Goal: Task Accomplishment & Management: Use online tool/utility

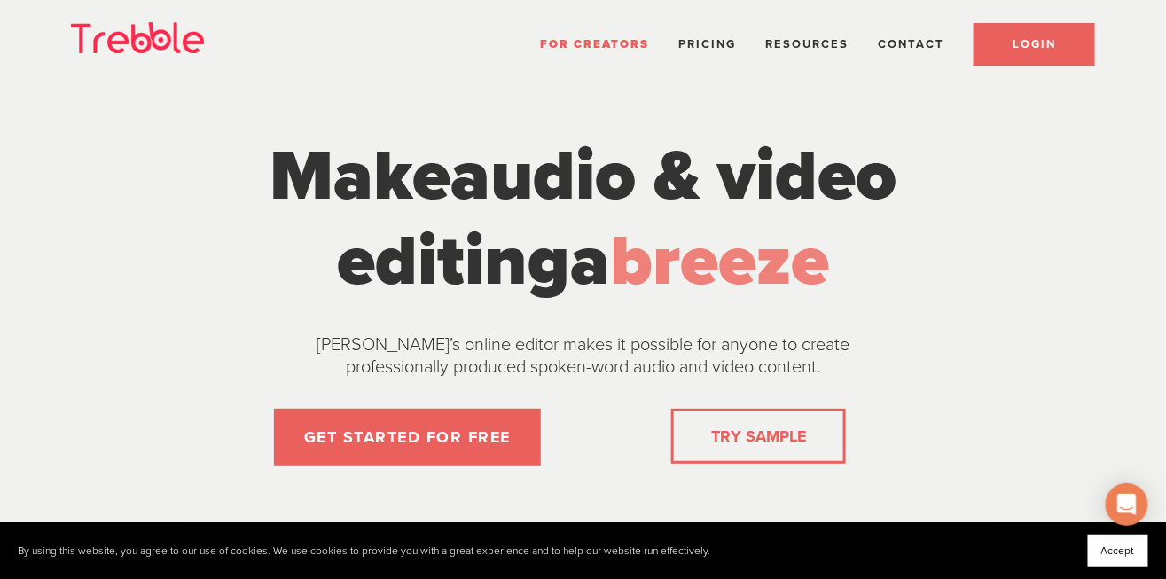
click at [1054, 29] on link "LOGIN" at bounding box center [1034, 44] width 121 height 43
click at [1027, 37] on span "LOGIN" at bounding box center [1034, 44] width 43 height 14
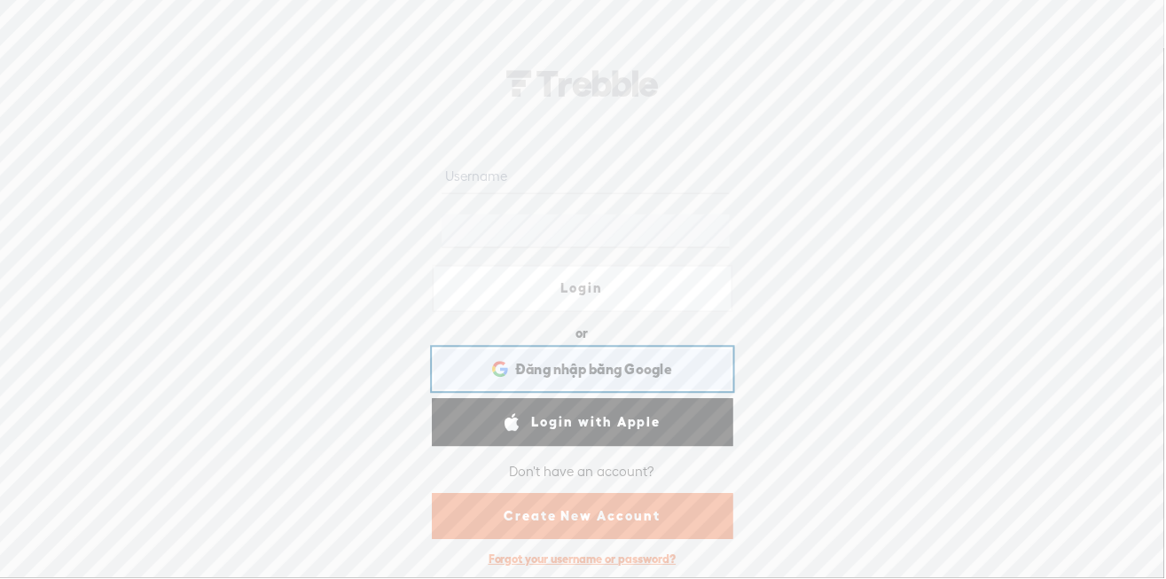
click at [670, 359] on div "Đăng nhập bằng Google Đăng nhập bằng GoogleMở trong thẻ mới" at bounding box center [583, 369] width 277 height 41
click at [648, 365] on span "Đăng nhập bằng Google" at bounding box center [594, 370] width 157 height 19
click at [617, 366] on span "Đăng nhập bằng Google" at bounding box center [594, 370] width 157 height 19
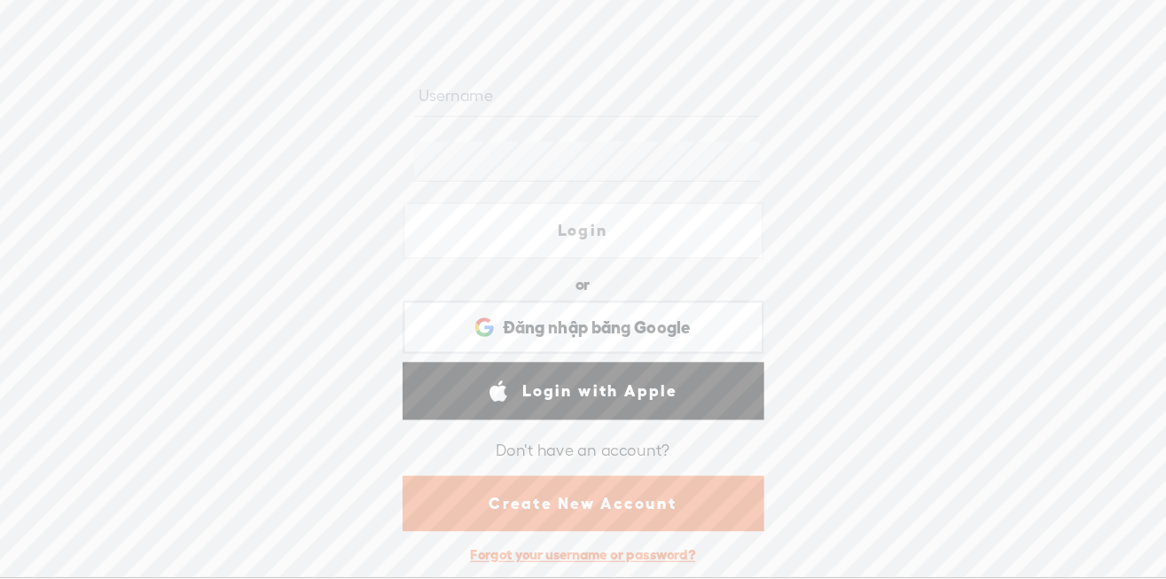
click at [635, 401] on link "Login with Apple" at bounding box center [584, 423] width 302 height 48
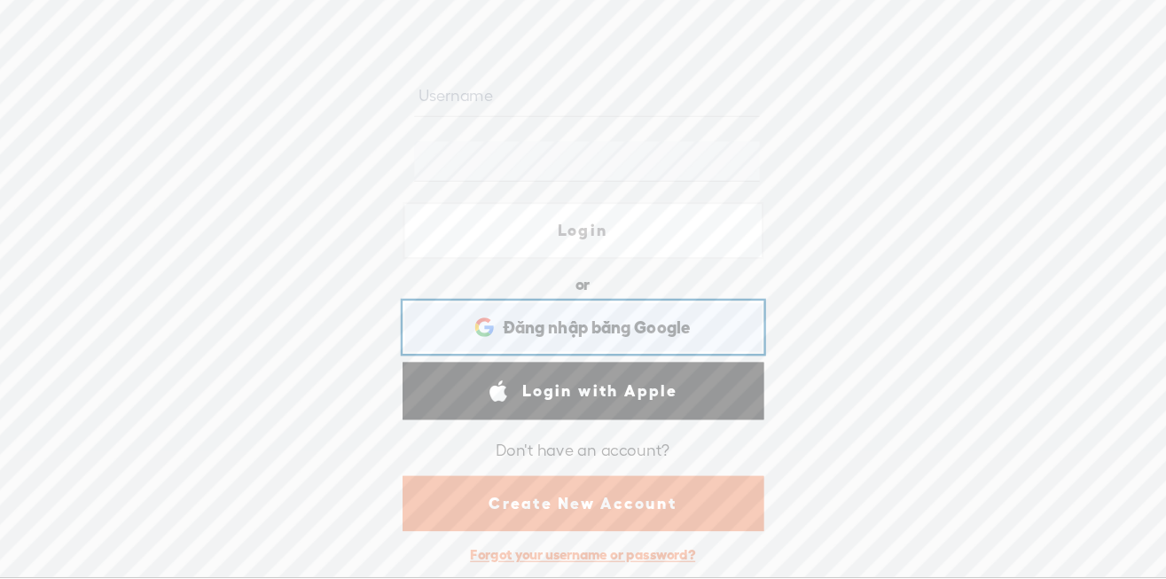
click at [654, 364] on span "Đăng nhập bằng Google" at bounding box center [594, 370] width 157 height 19
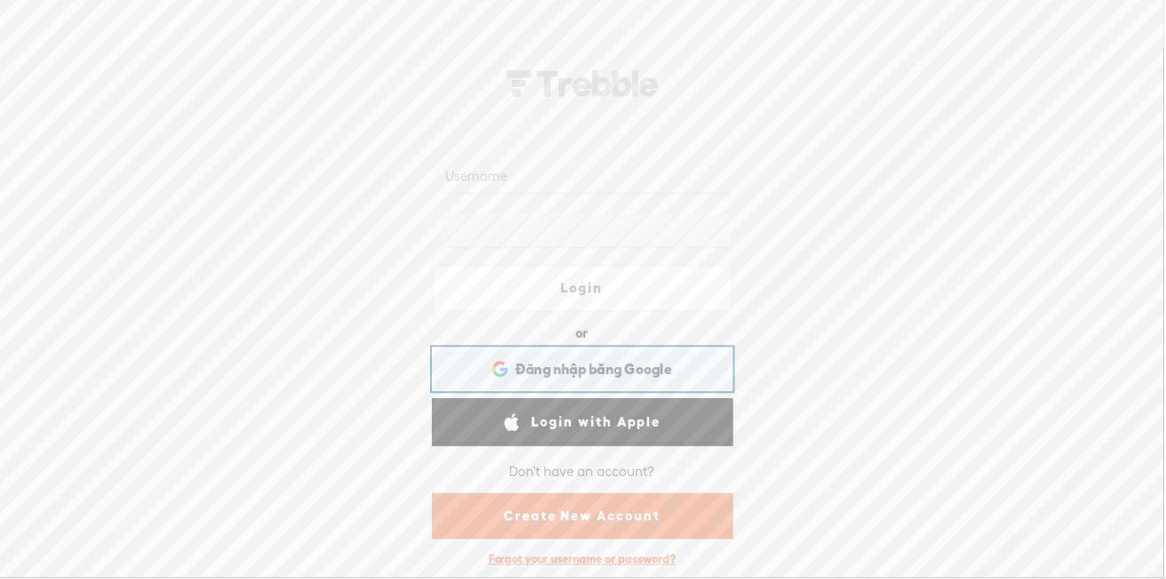
click at [692, 364] on div "Đăng nhập bằng Google Đăng nhập bằng GoogleMở trong thẻ mới" at bounding box center [583, 369] width 277 height 41
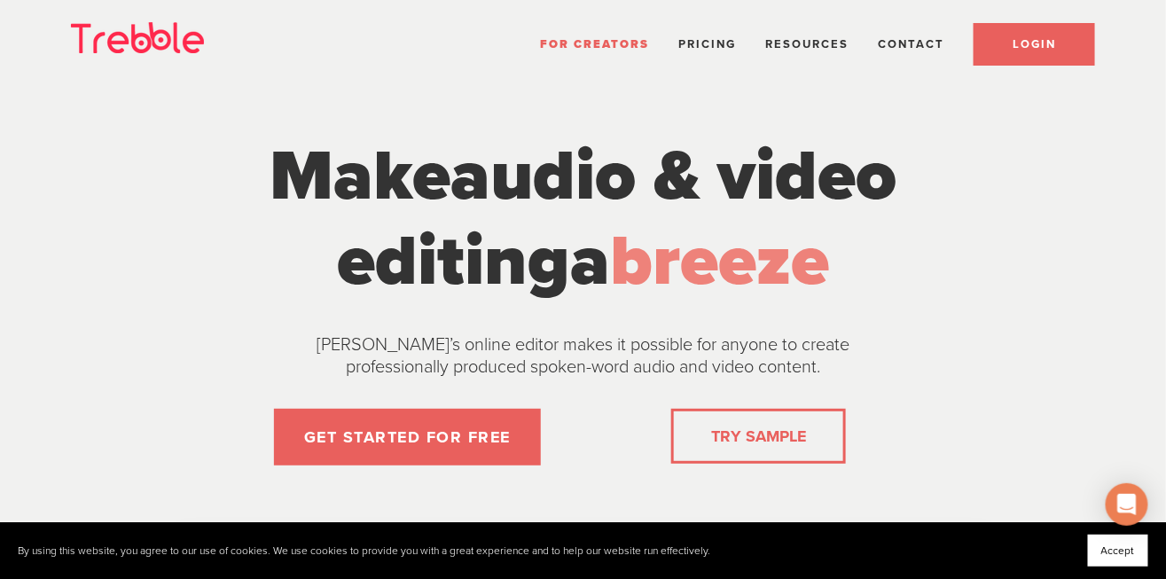
click at [1038, 48] on span "LOGIN" at bounding box center [1034, 44] width 43 height 14
click at [1040, 37] on span "LOGIN" at bounding box center [1034, 44] width 43 height 14
click at [751, 427] on link "TRY SAMPLE" at bounding box center [758, 436] width 109 height 35
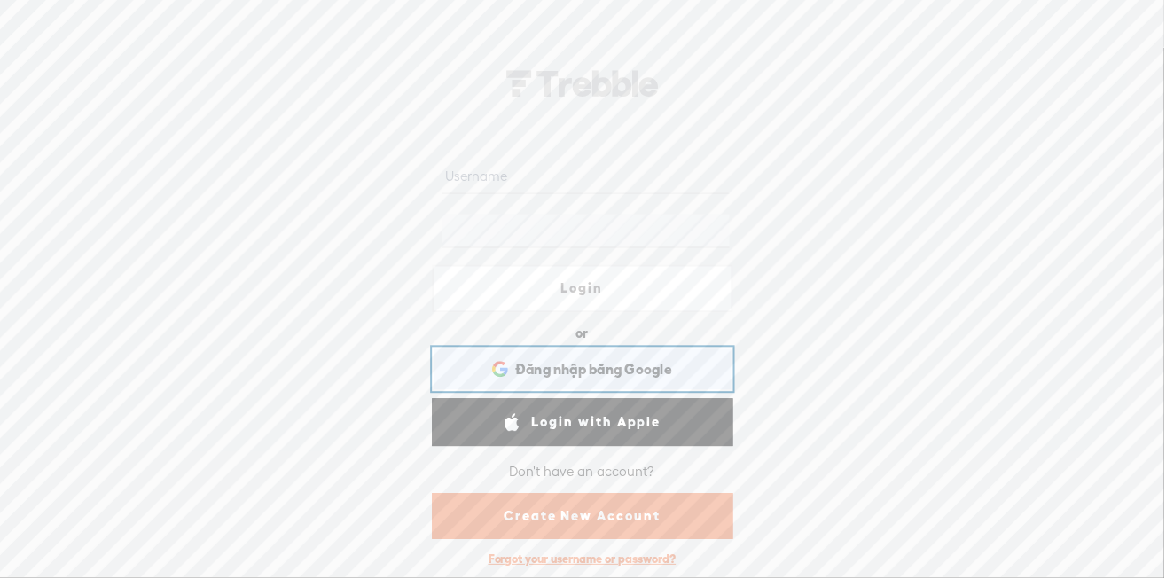
click at [667, 365] on span "Đăng nhập bằng Google" at bounding box center [594, 370] width 157 height 19
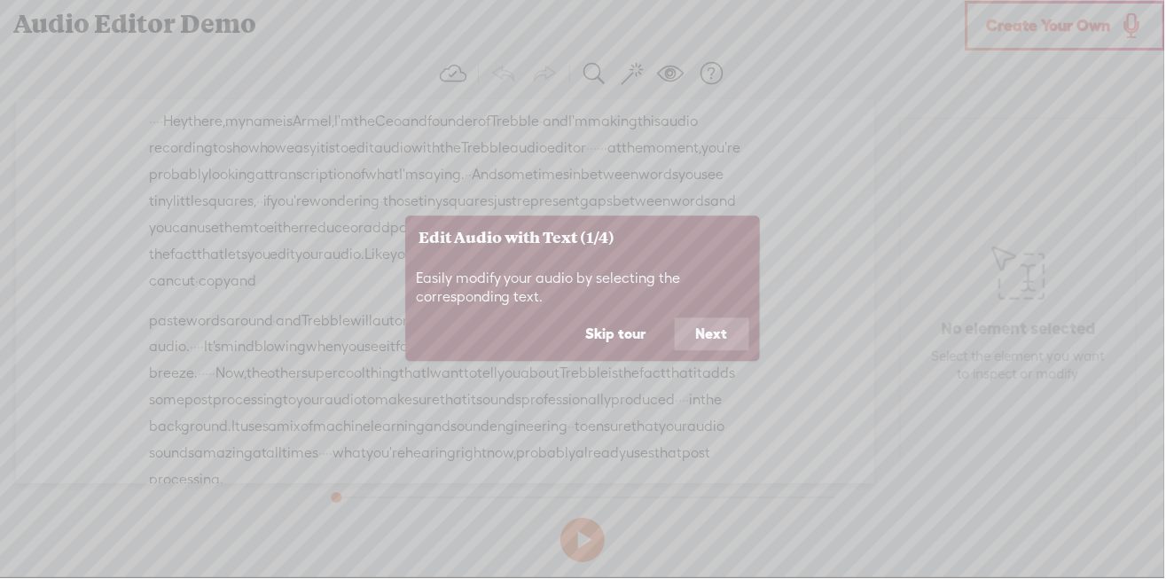
click at [631, 335] on button "Skip tour" at bounding box center [617, 334] width 103 height 34
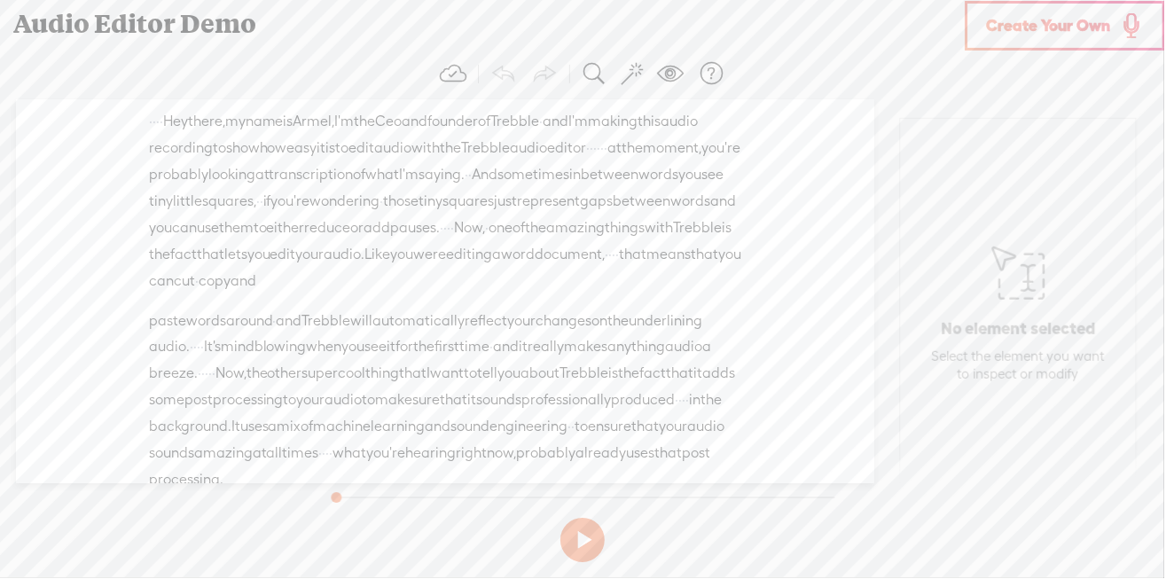
click at [1051, 27] on span "Create Your Own" at bounding box center [1050, 25] width 124 height 20
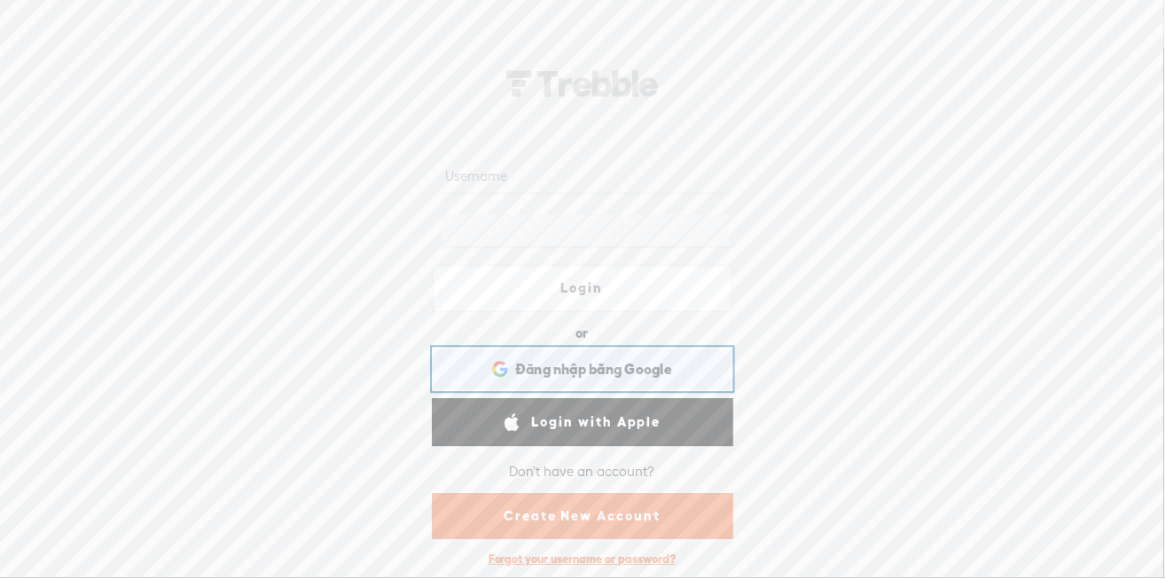
click at [630, 372] on span "Đăng nhập bằng Google" at bounding box center [594, 370] width 157 height 19
